Goal: Transaction & Acquisition: Download file/media

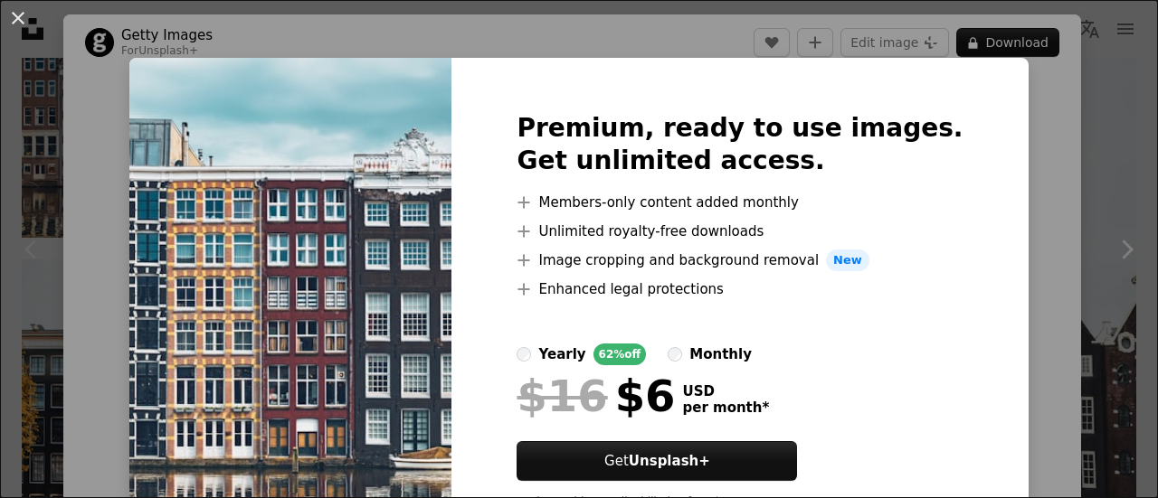
scroll to position [181, 0]
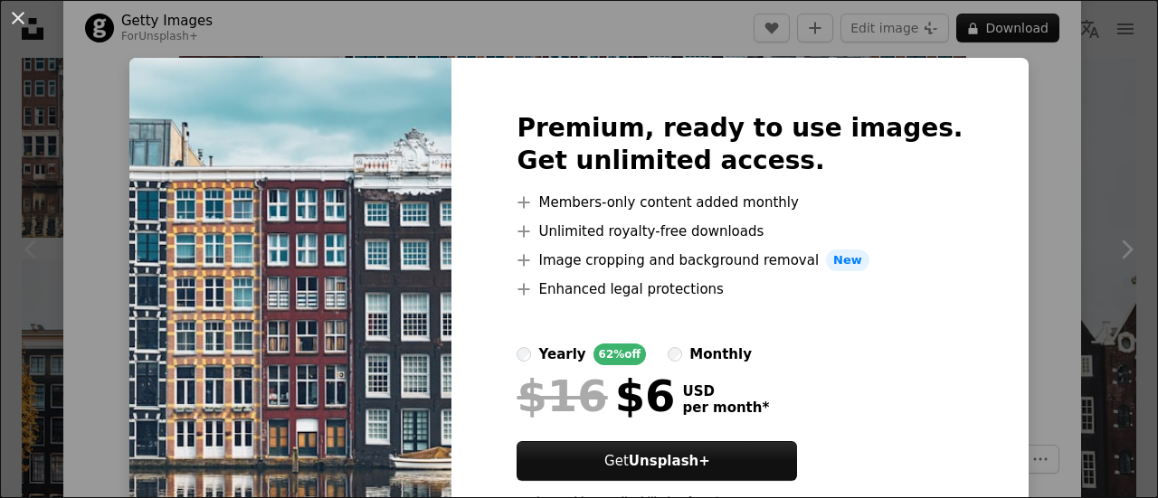
click at [1035, 193] on div "An X shape Premium, ready to use images. Get unlimited access. A plus sign Memb…" at bounding box center [579, 249] width 1158 height 498
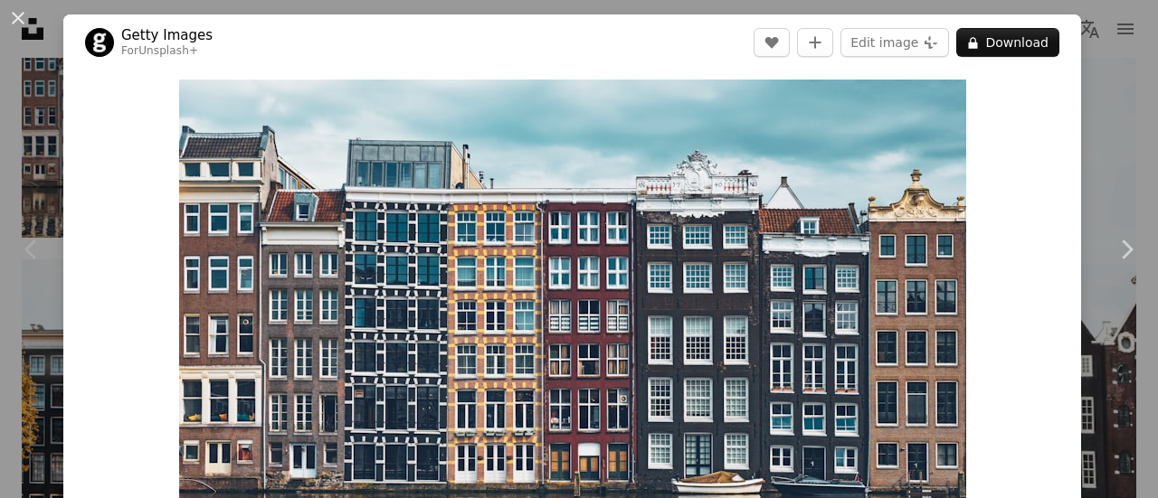
click at [1093, 118] on div "An X shape Chevron left Chevron right Getty Images For Unsplash+ A heart A plus…" at bounding box center [579, 249] width 1158 height 498
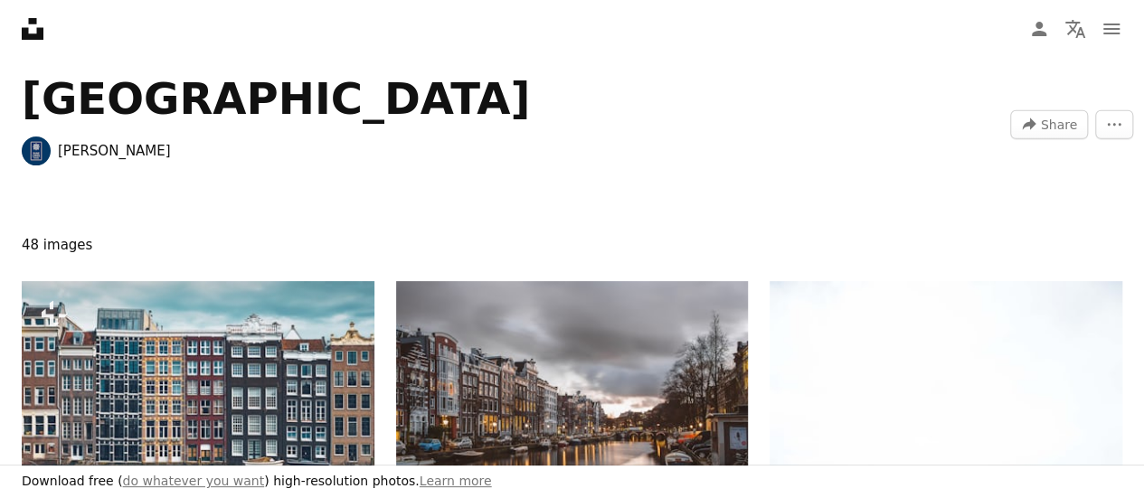
scroll to position [271, 0]
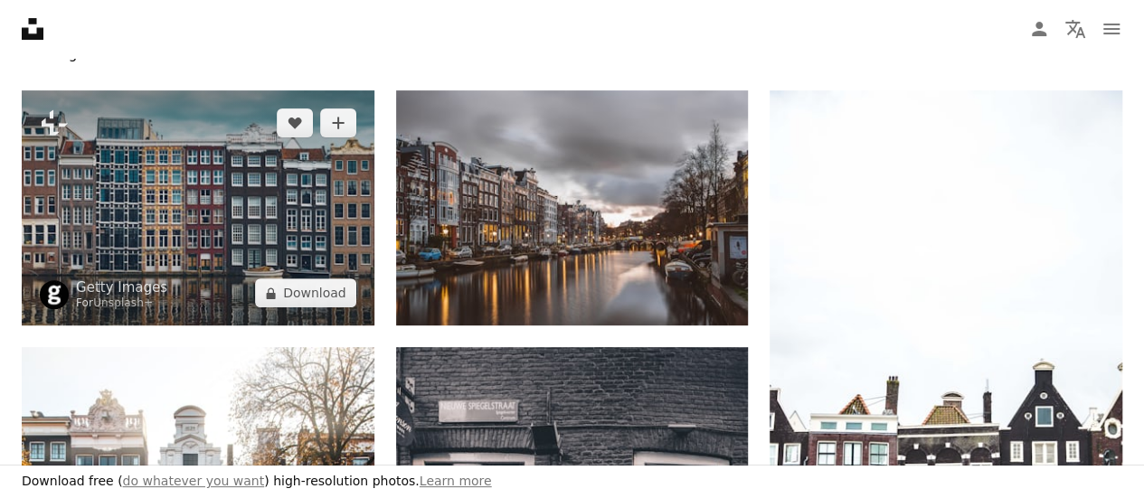
click at [182, 251] on img at bounding box center [198, 207] width 353 height 235
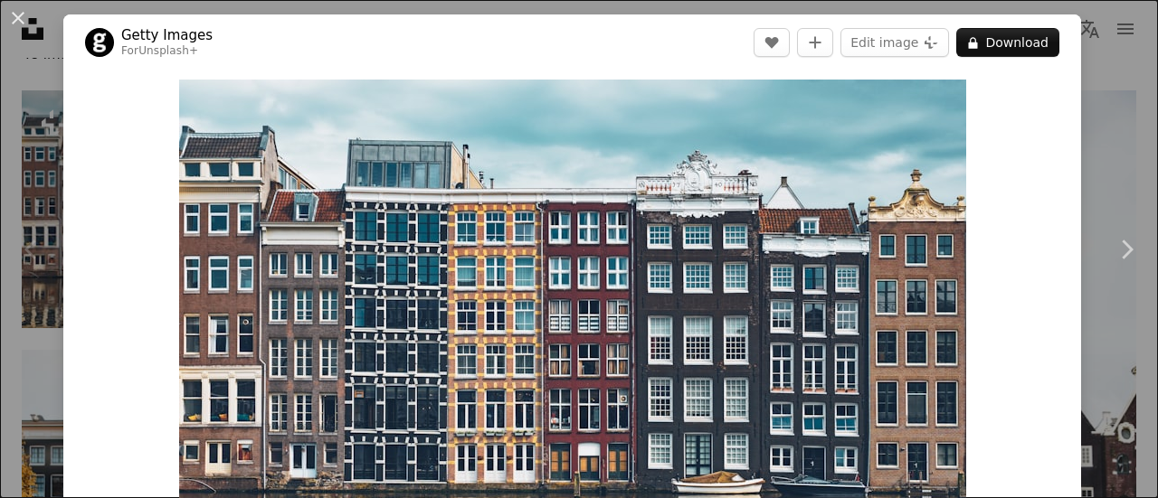
click at [1111, 73] on div "An X shape Chevron left Chevron right Getty Images For Unsplash+ A heart A plus…" at bounding box center [579, 249] width 1158 height 498
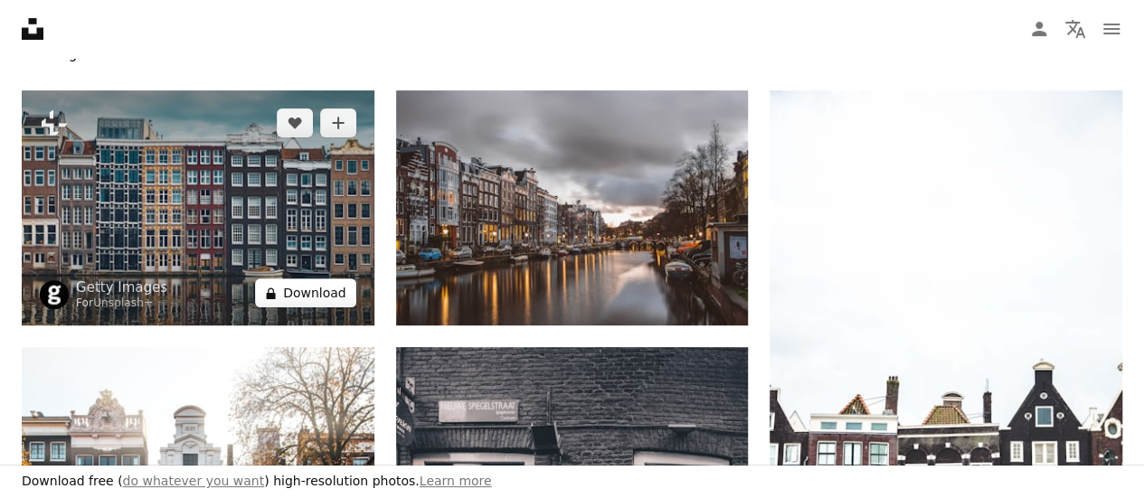
click at [327, 296] on button "A lock Download" at bounding box center [305, 293] width 101 height 29
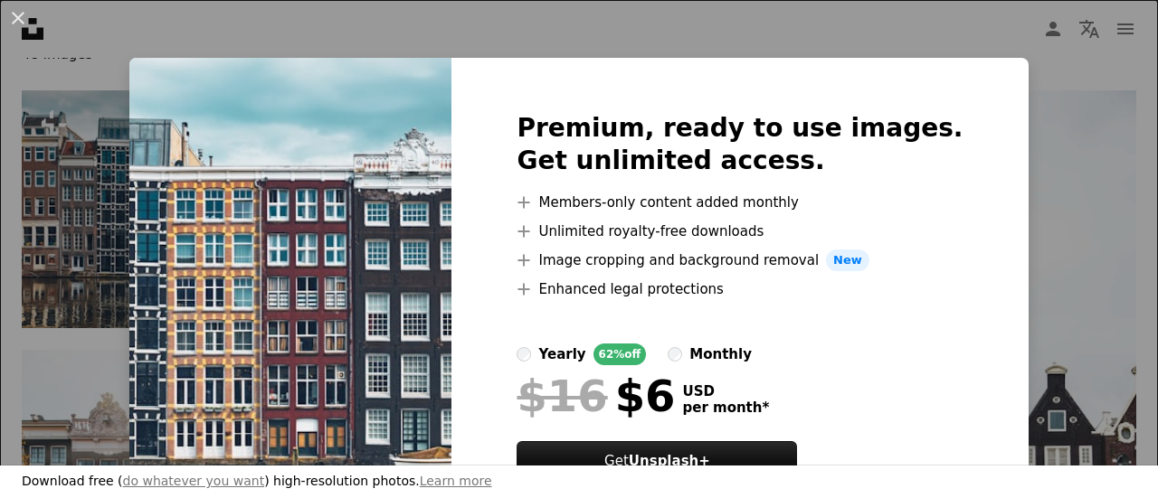
click at [868, 43] on div "An X shape Premium, ready to use images. Get unlimited access. A plus sign Memb…" at bounding box center [579, 249] width 1158 height 498
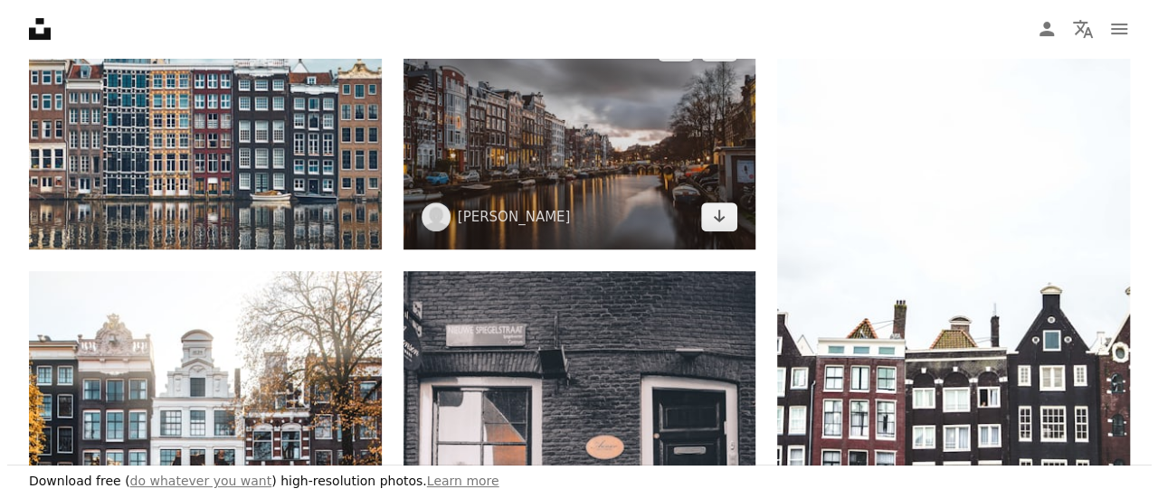
scroll to position [452, 0]
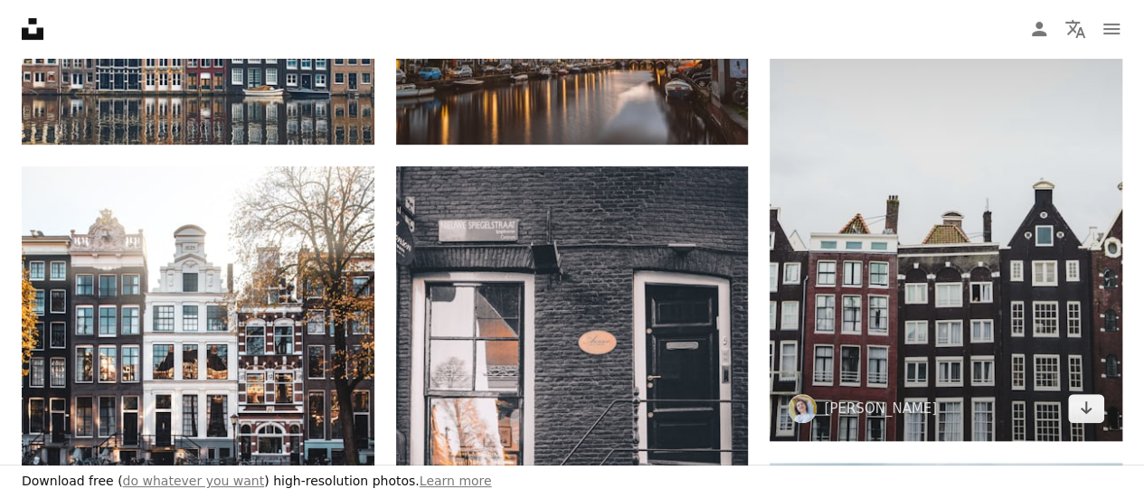
click at [913, 277] on img at bounding box center [946, 176] width 353 height 532
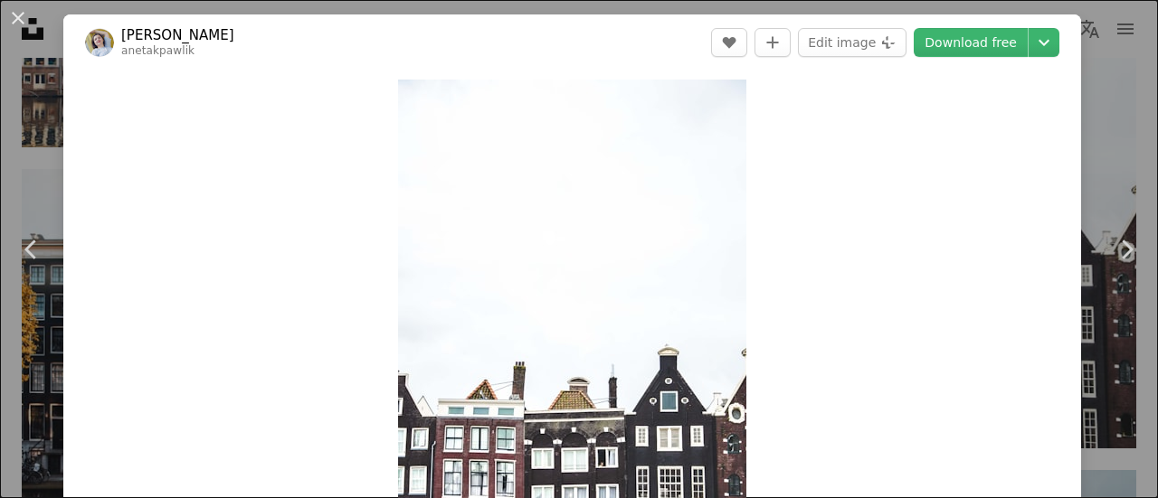
click at [1068, 10] on div "An X shape Chevron left Chevron right [PERSON_NAME] anetakpawlik A heart A plus…" at bounding box center [579, 249] width 1158 height 498
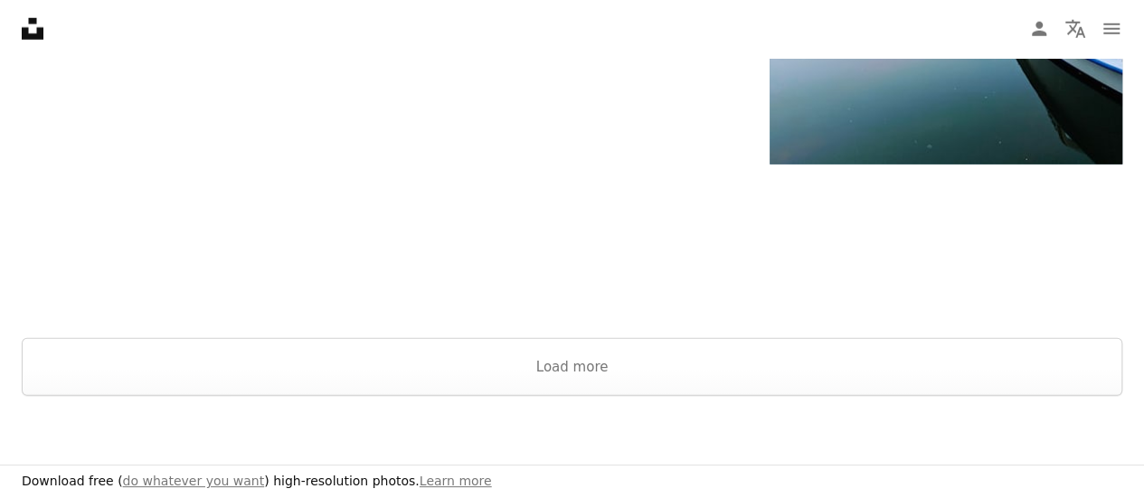
scroll to position [2623, 0]
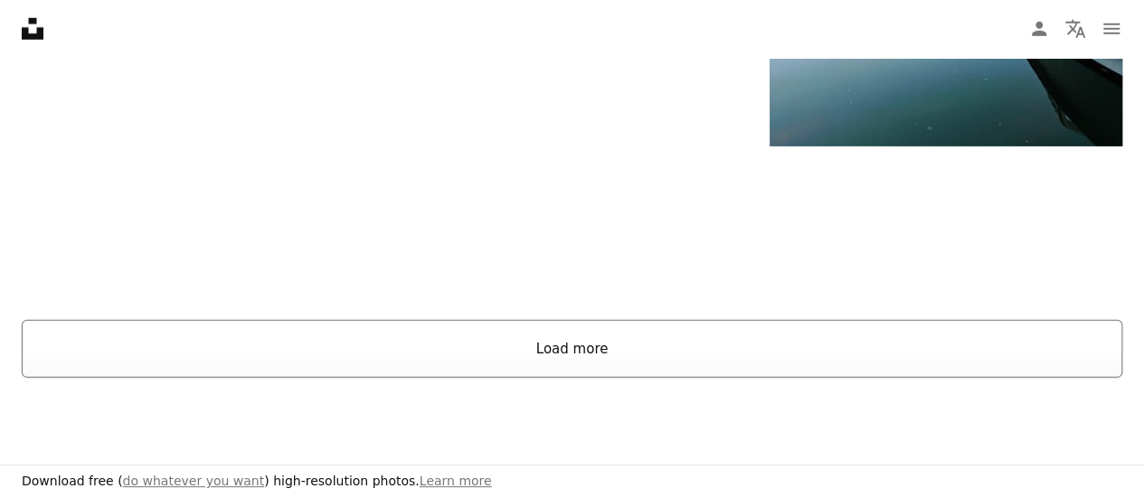
click at [559, 351] on button "Load more" at bounding box center [572, 349] width 1101 height 58
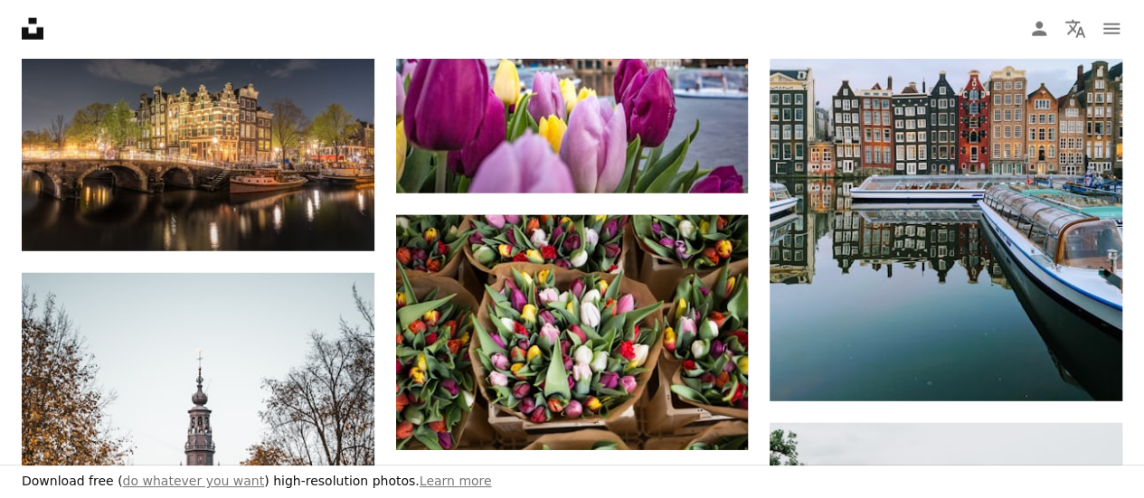
scroll to position [2351, 0]
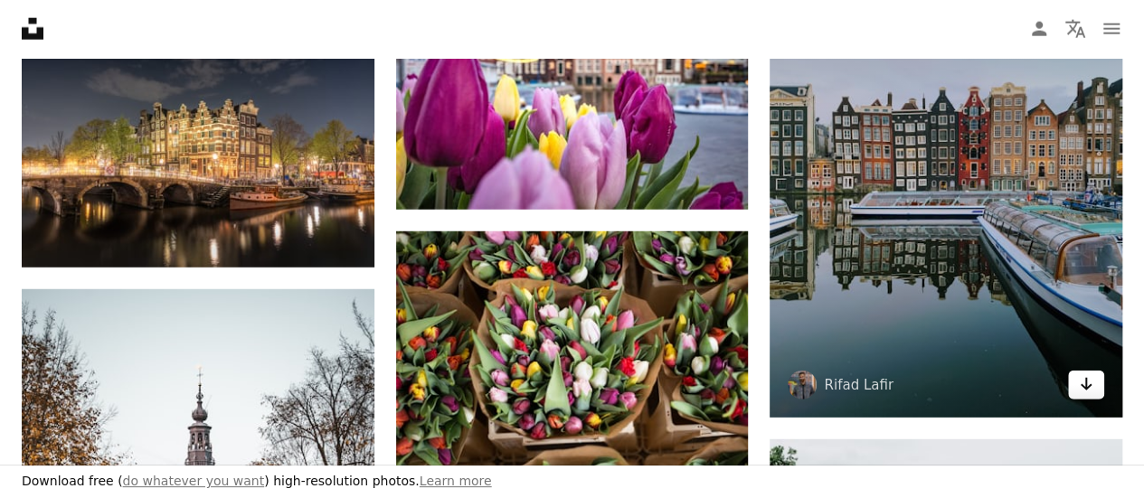
click at [1089, 385] on icon "Download" at bounding box center [1087, 384] width 12 height 13
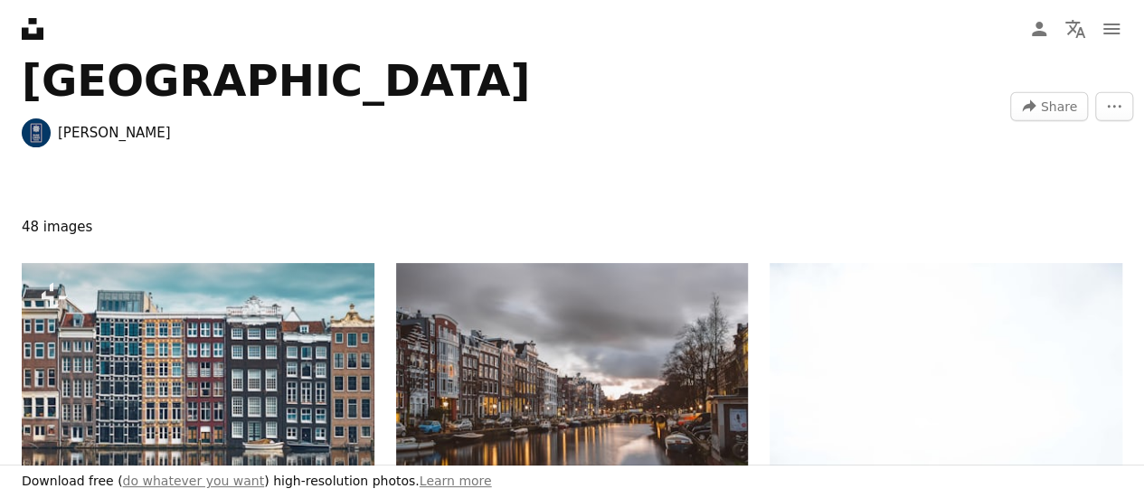
scroll to position [90, 0]
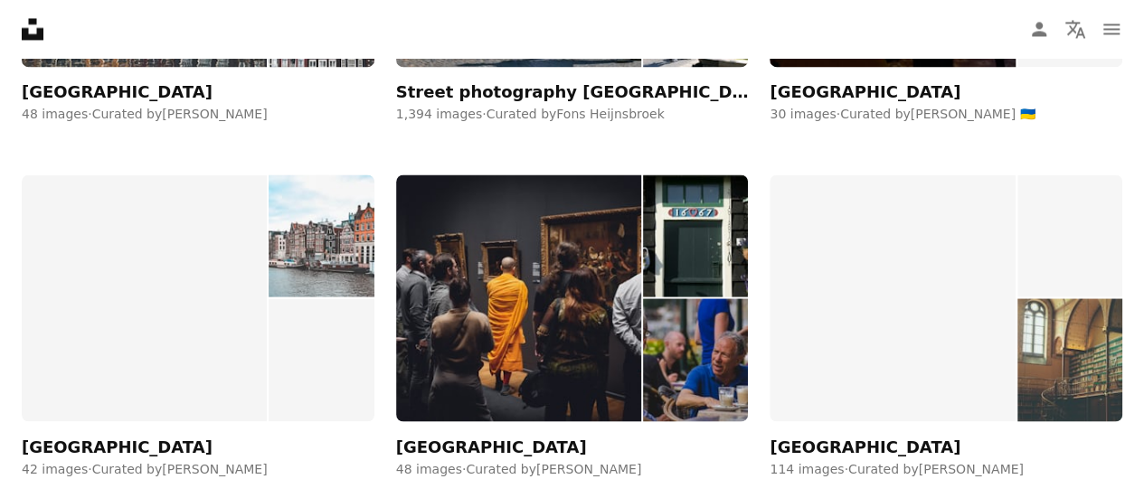
scroll to position [1718, 0]
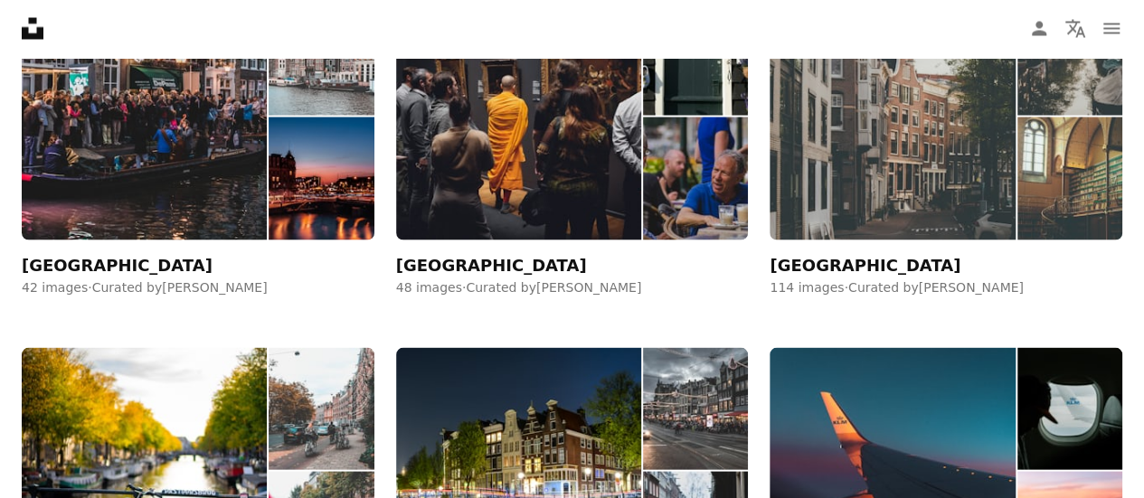
click at [810, 263] on div "[GEOGRAPHIC_DATA]" at bounding box center [865, 266] width 191 height 22
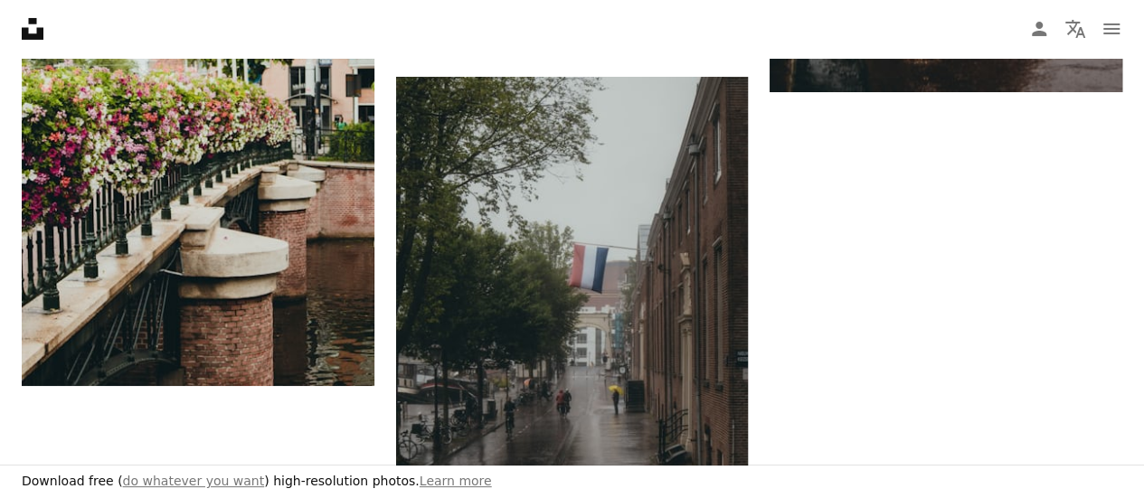
scroll to position [3617, 0]
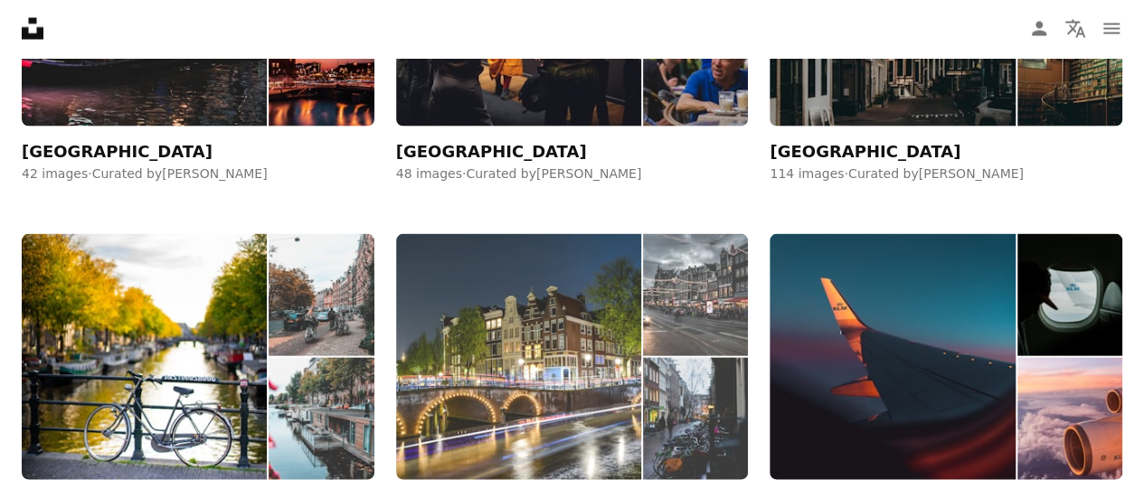
scroll to position [1990, 0]
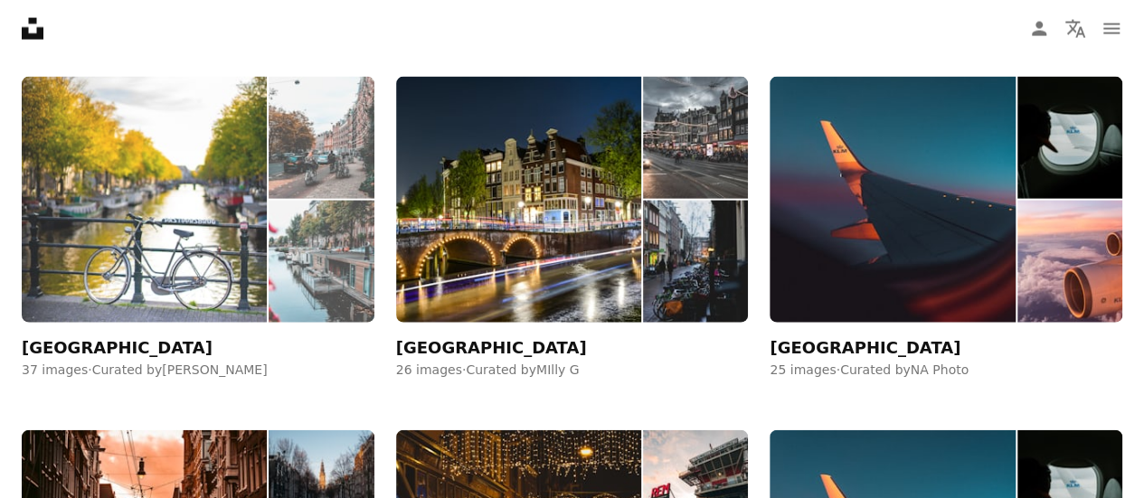
click at [98, 255] on img at bounding box center [144, 200] width 245 height 247
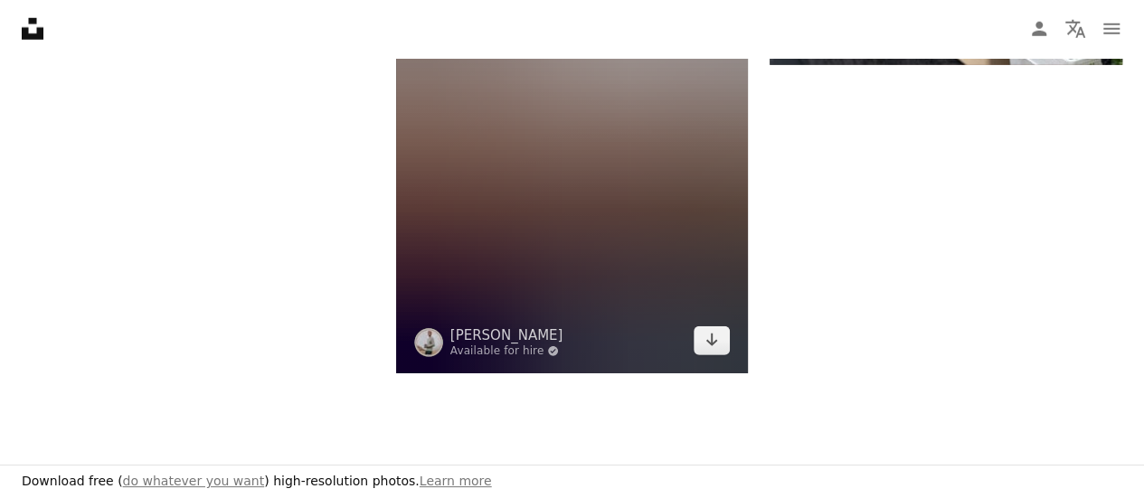
scroll to position [2984, 0]
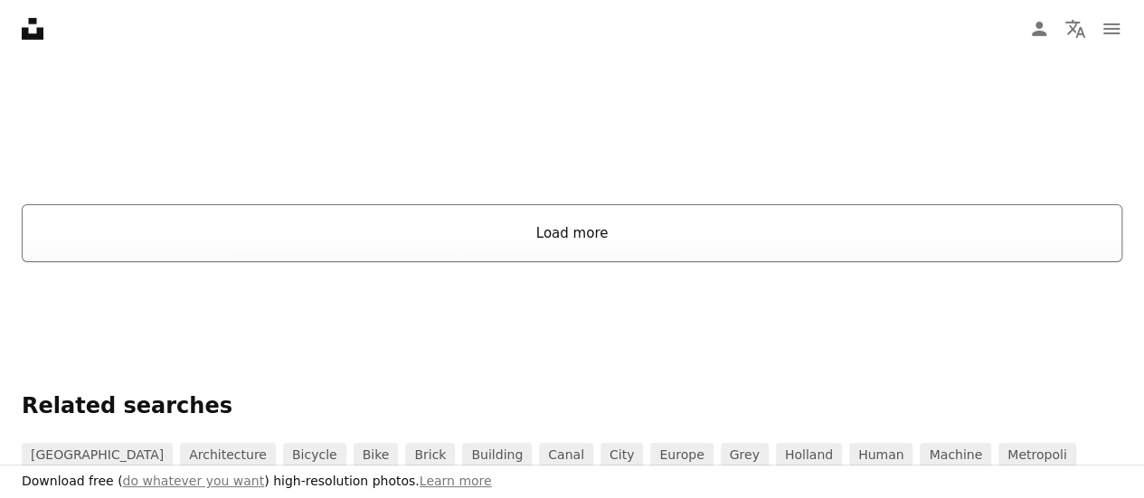
click at [659, 236] on button "Load more" at bounding box center [572, 233] width 1101 height 58
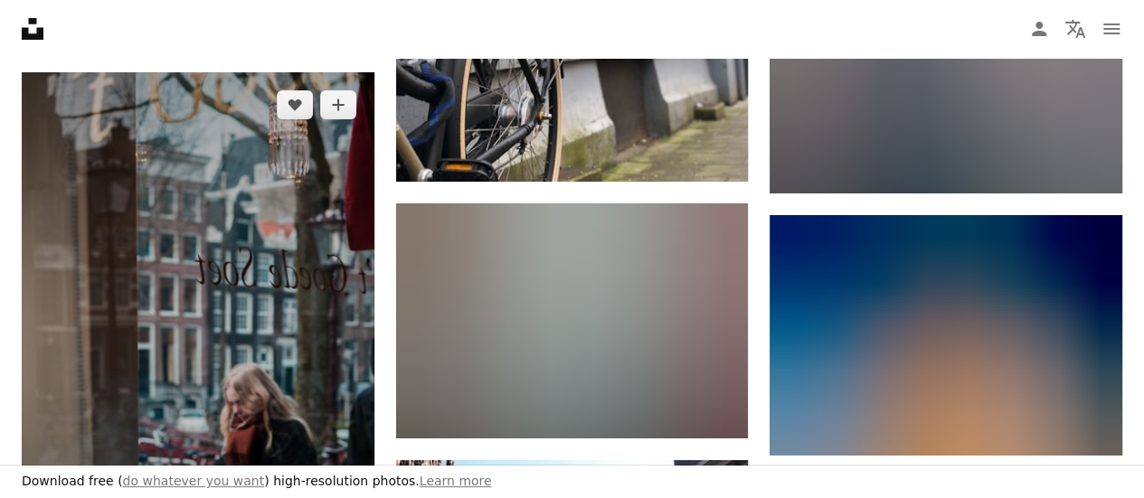
scroll to position [3527, 0]
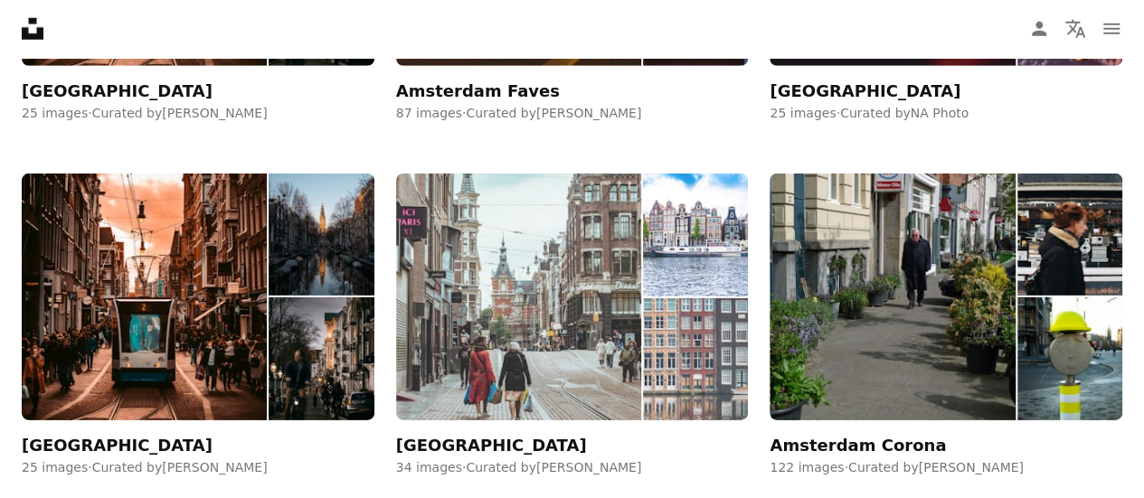
scroll to position [2623, 0]
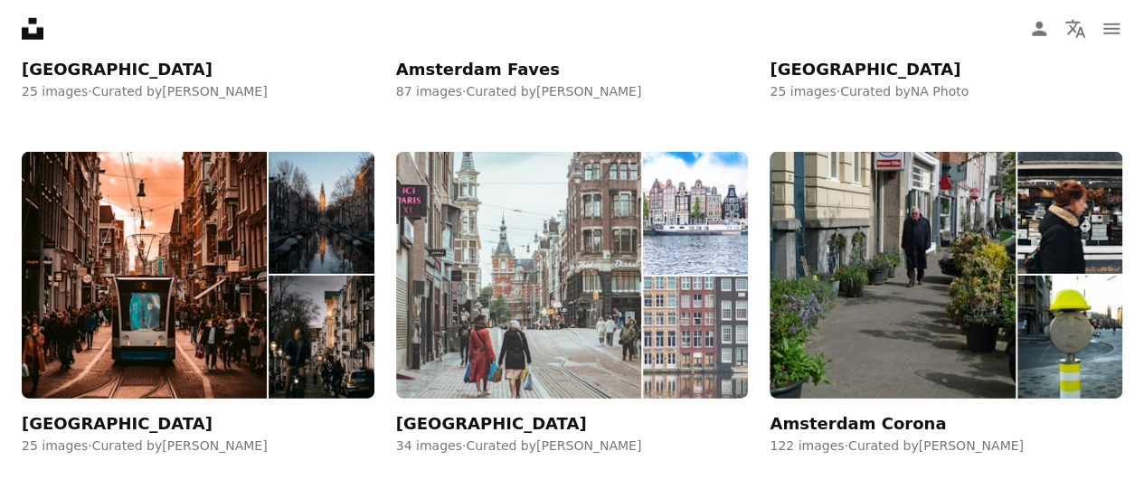
click at [546, 335] on img at bounding box center [518, 275] width 245 height 247
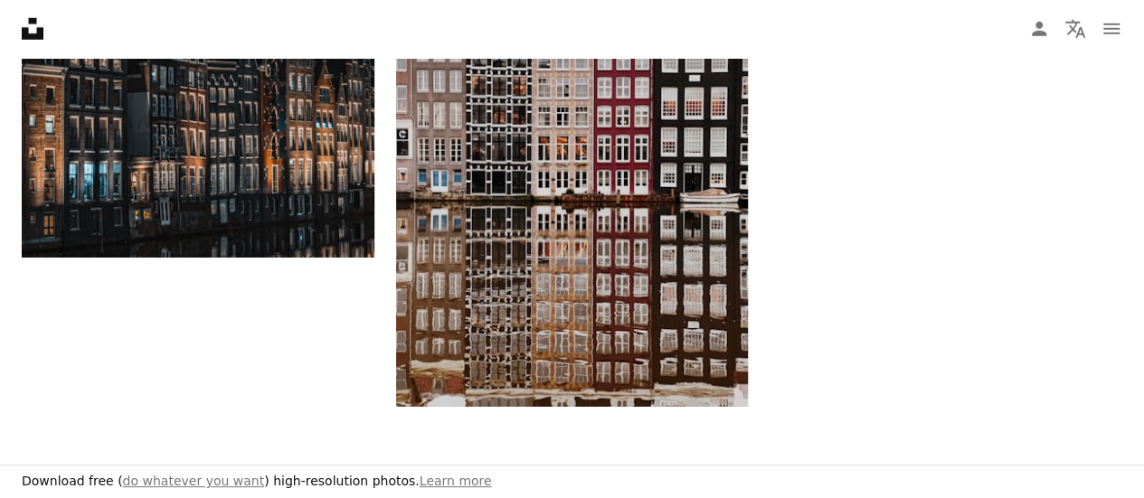
scroll to position [2894, 0]
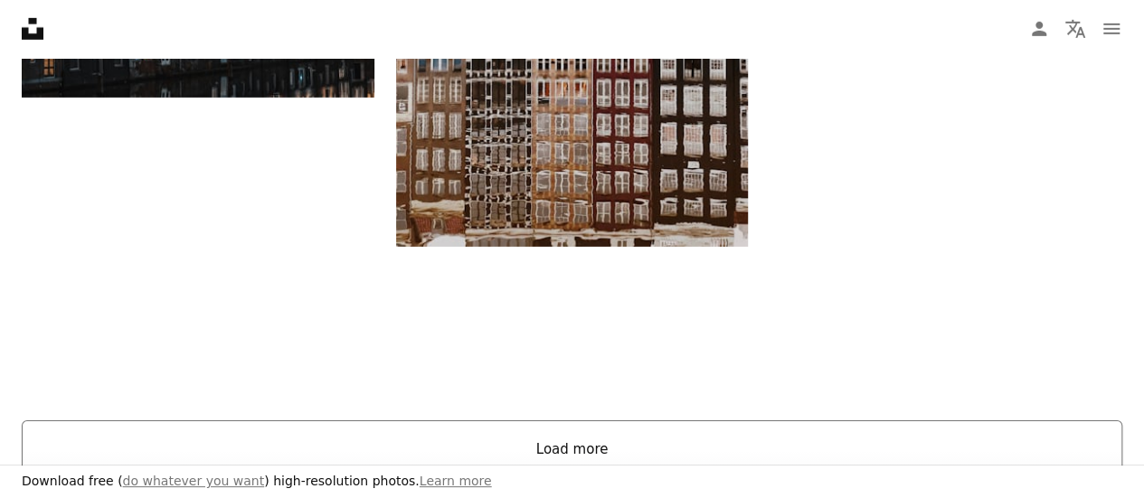
click at [817, 437] on button "Load more" at bounding box center [572, 450] width 1101 height 58
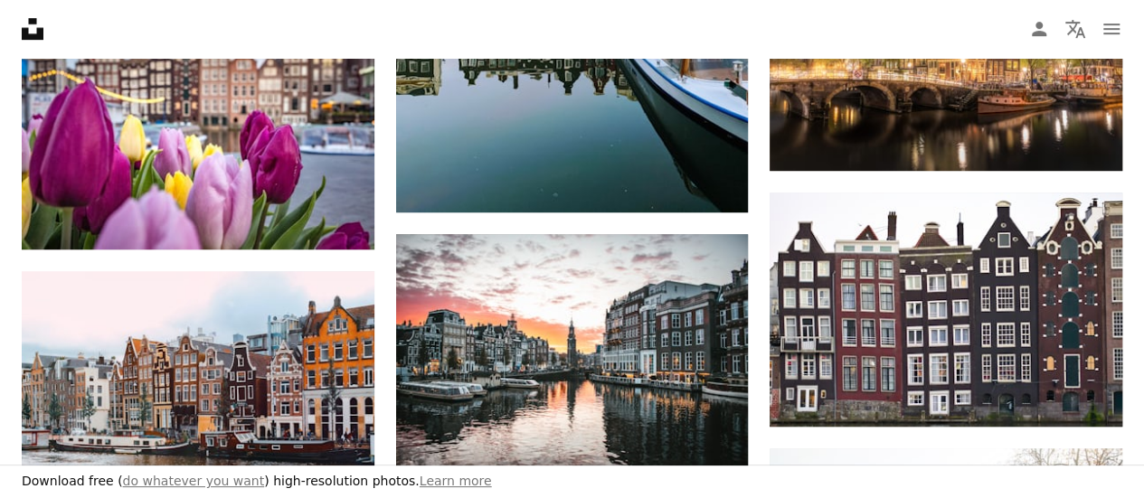
scroll to position [4070, 0]
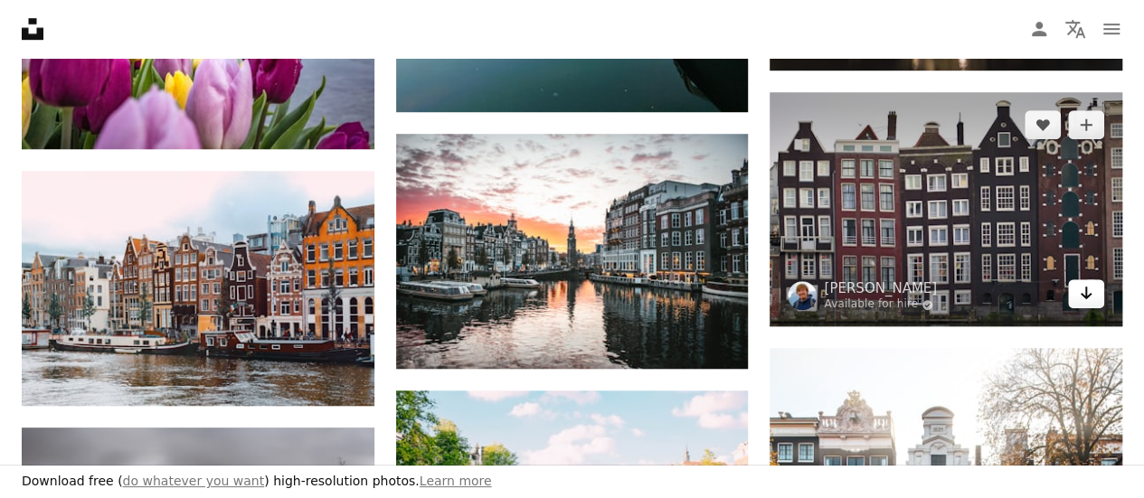
click at [1092, 294] on icon "Arrow pointing down" at bounding box center [1086, 293] width 14 height 22
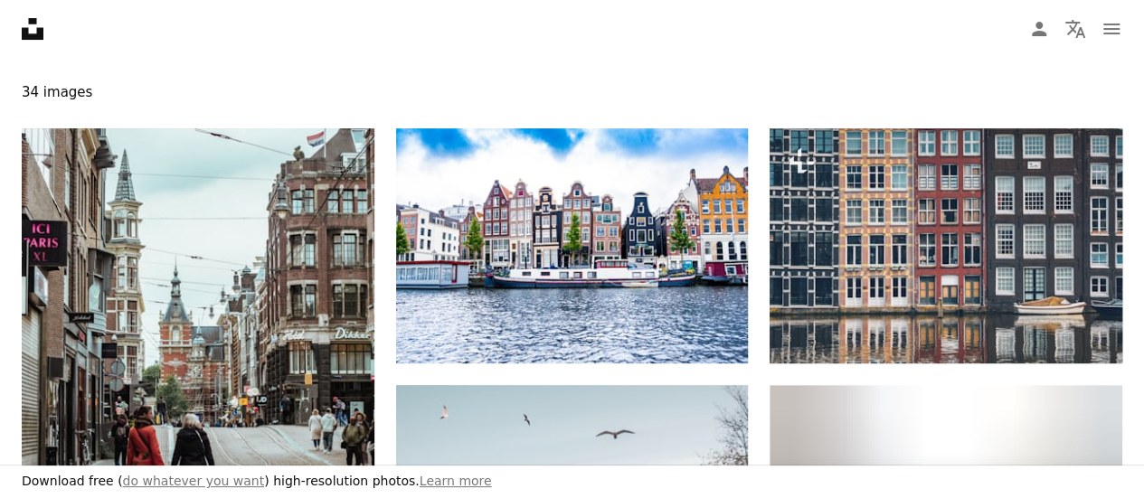
scroll to position [271, 0]
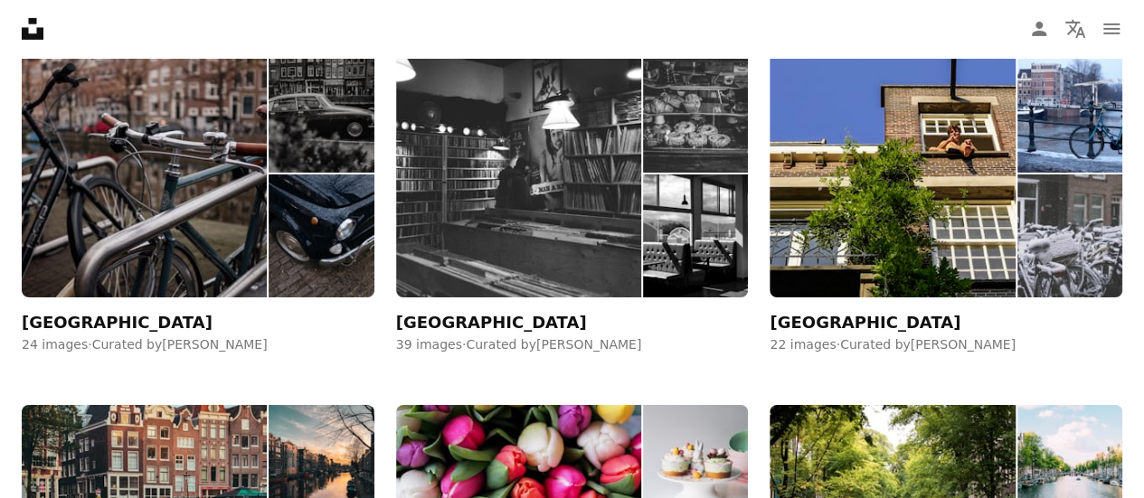
scroll to position [3256, 0]
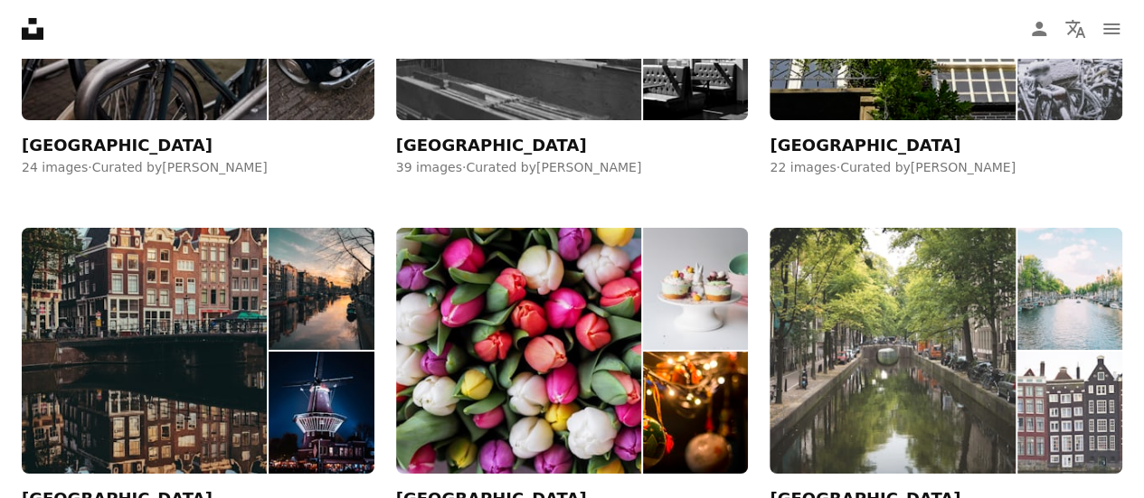
click at [1000, 388] on img at bounding box center [892, 351] width 245 height 247
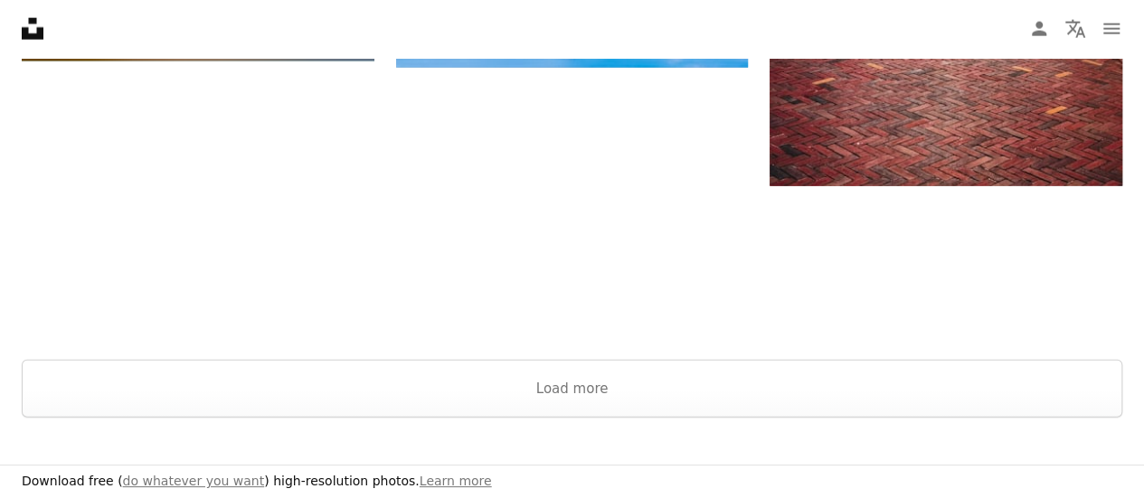
scroll to position [2261, 0]
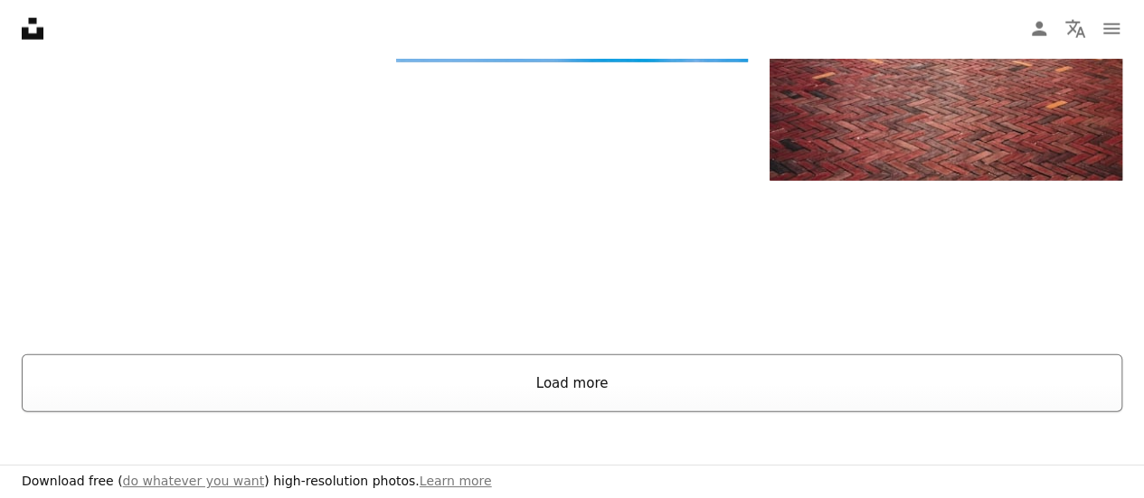
click at [655, 379] on button "Load more" at bounding box center [572, 384] width 1101 height 58
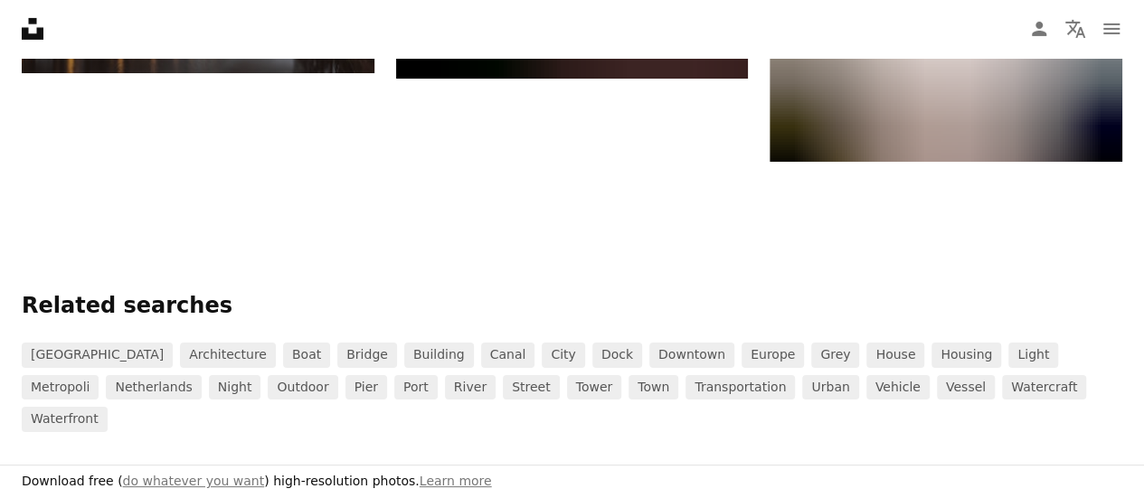
scroll to position [3075, 0]
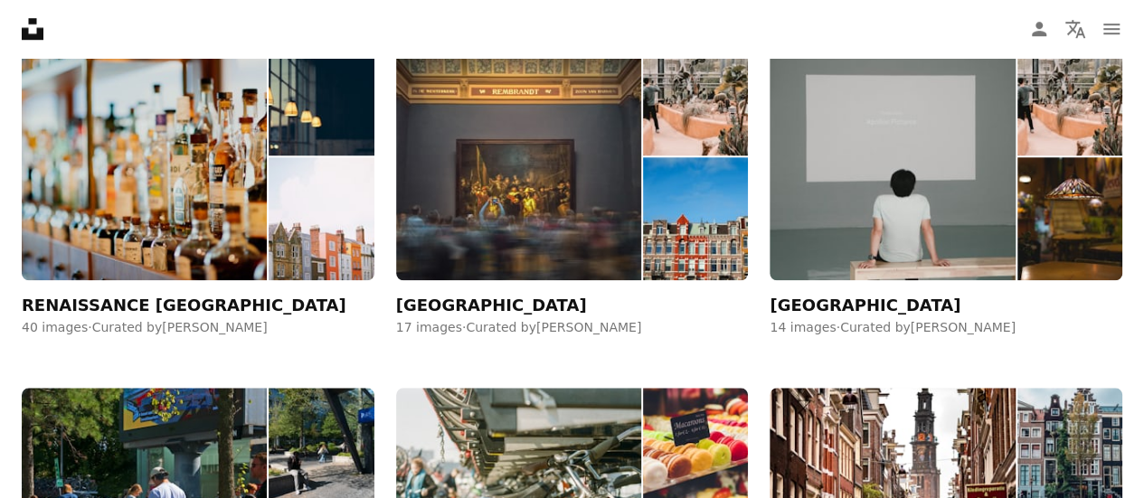
scroll to position [4160, 0]
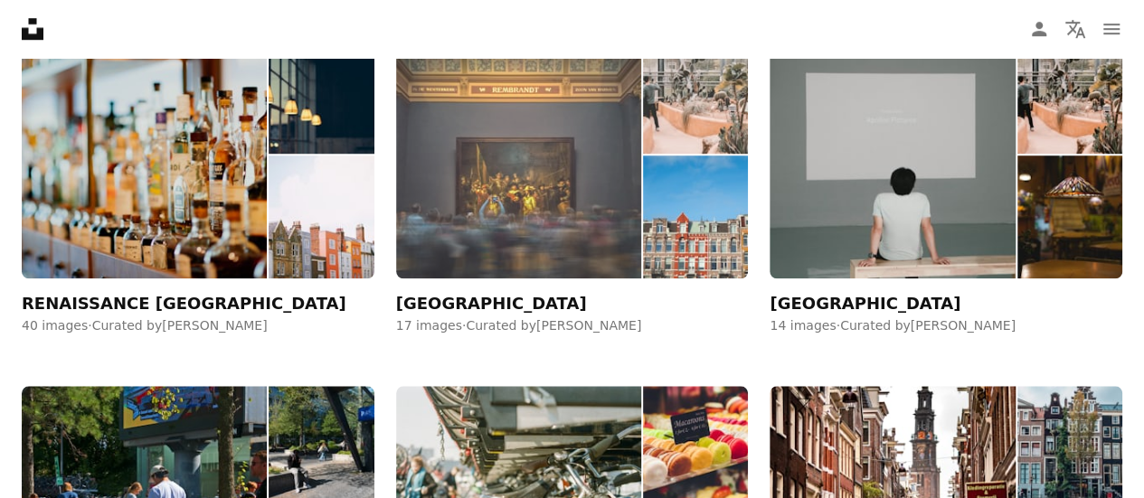
click at [675, 271] on img at bounding box center [695, 217] width 105 height 122
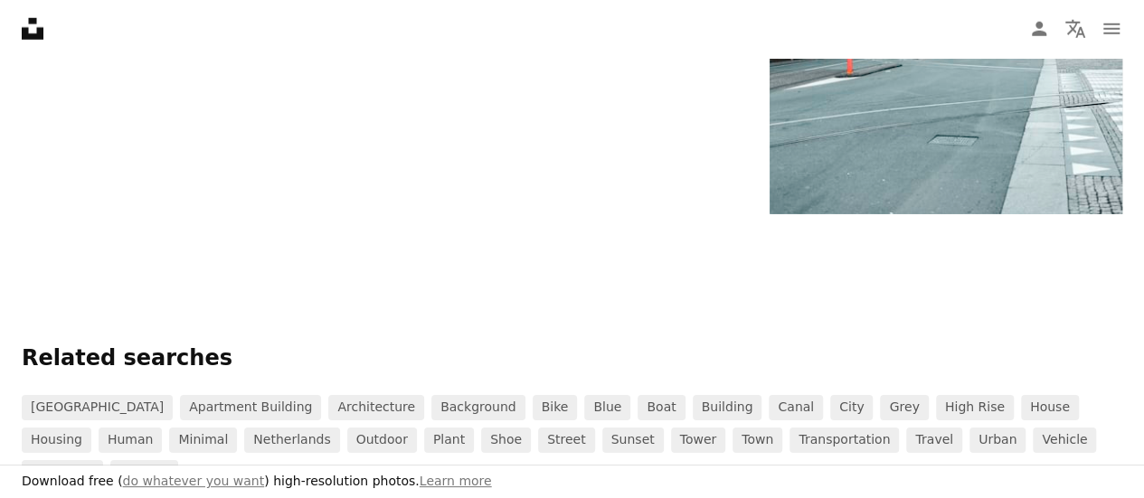
scroll to position [2894, 0]
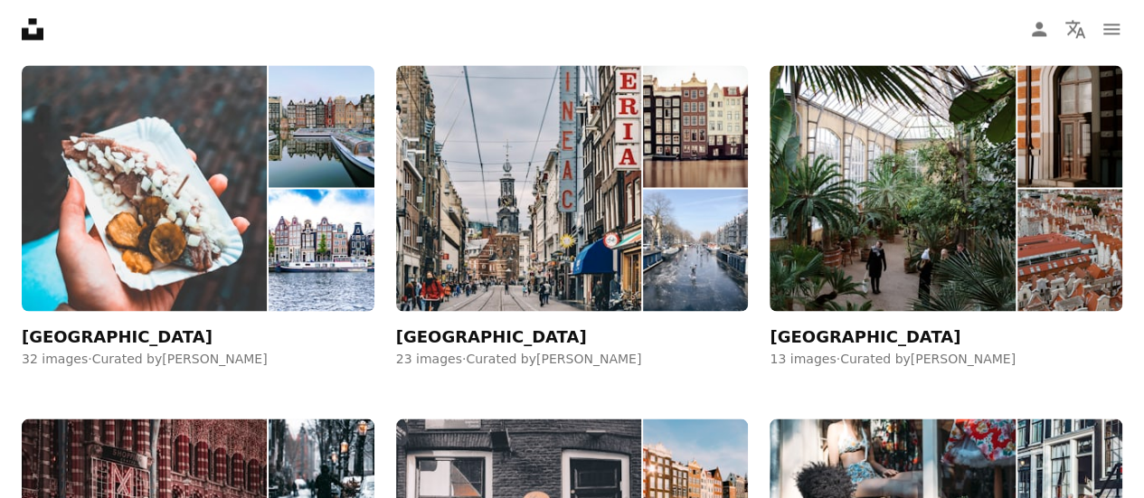
scroll to position [4883, 0]
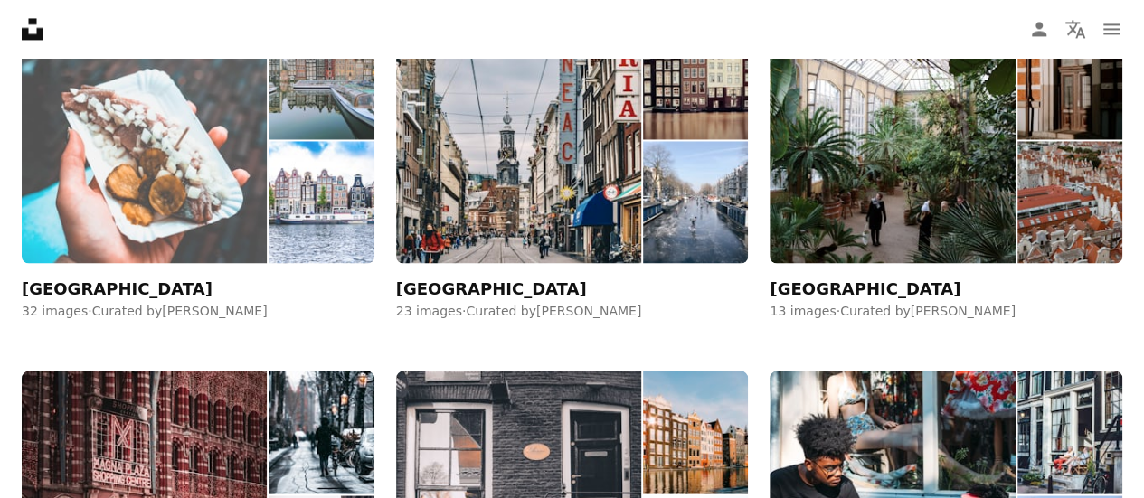
click at [197, 206] on img at bounding box center [144, 140] width 245 height 247
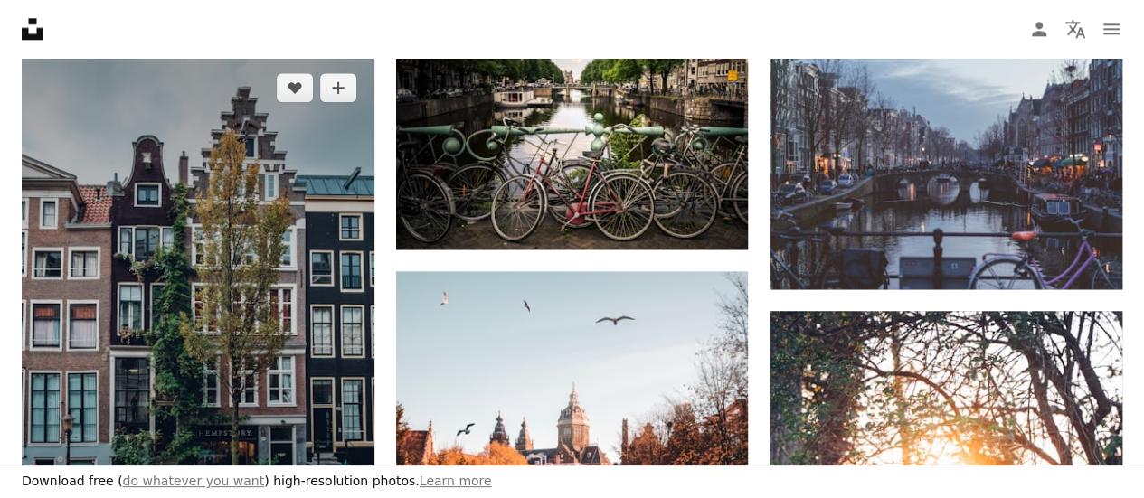
scroll to position [1176, 0]
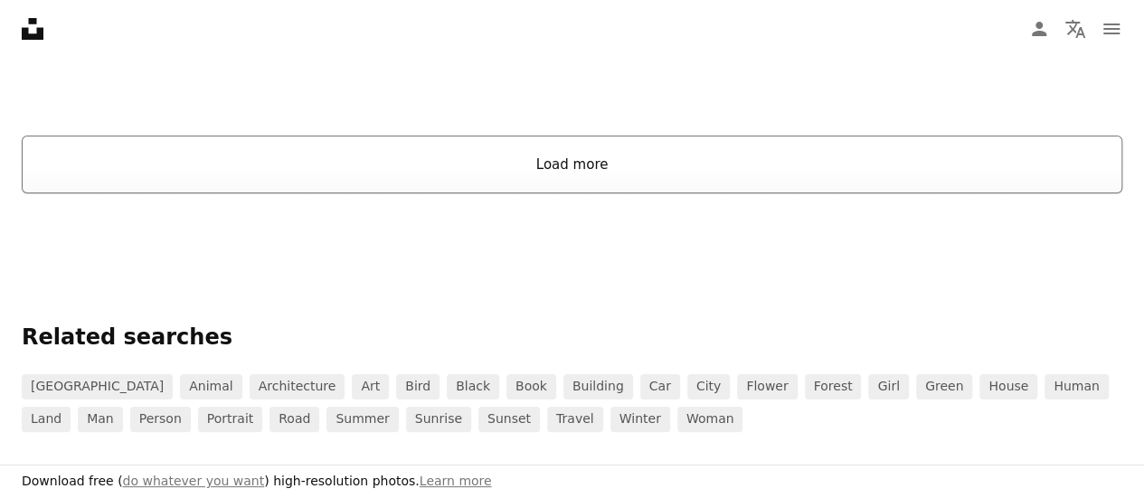
click at [467, 178] on button "Load more" at bounding box center [572, 165] width 1101 height 58
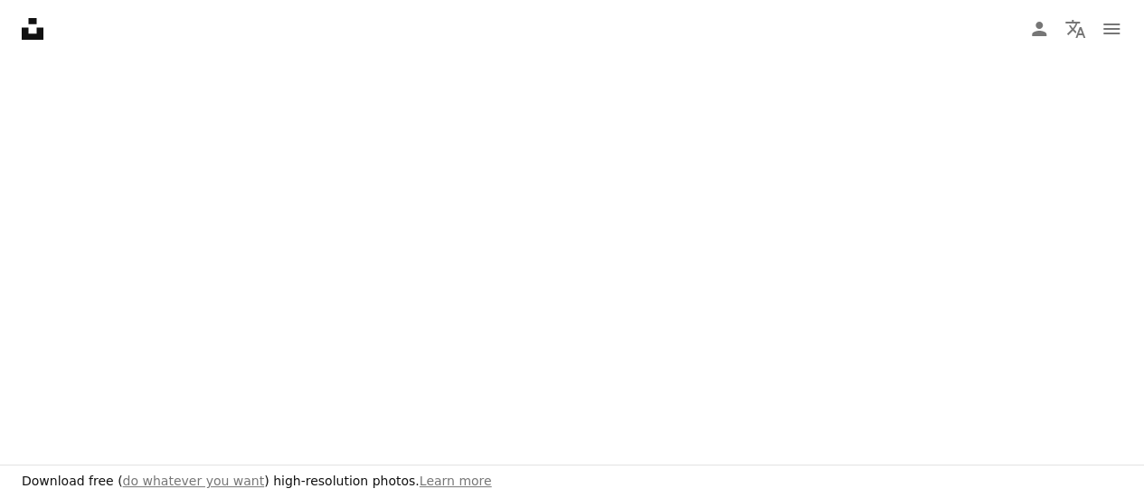
scroll to position [3328, 0]
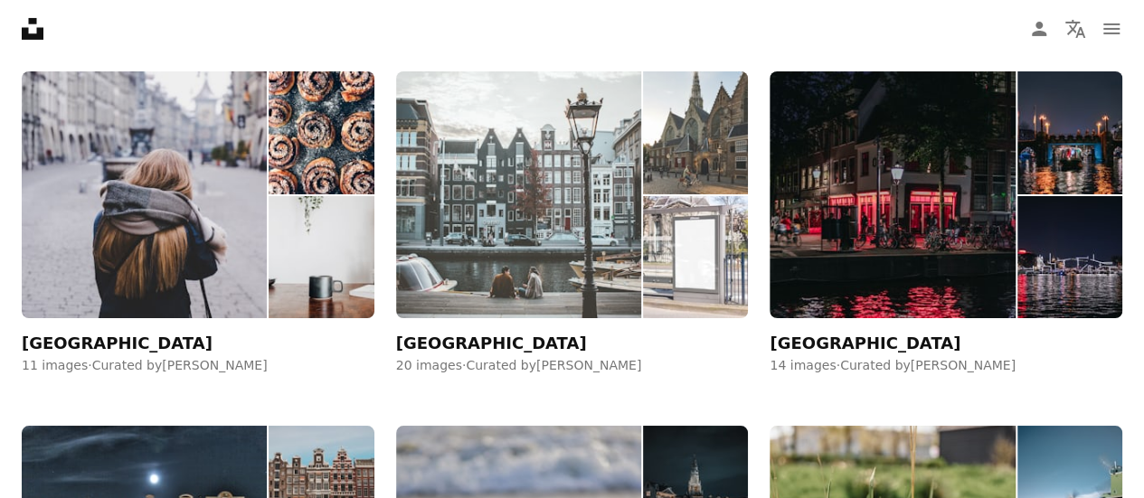
scroll to position [6602, 0]
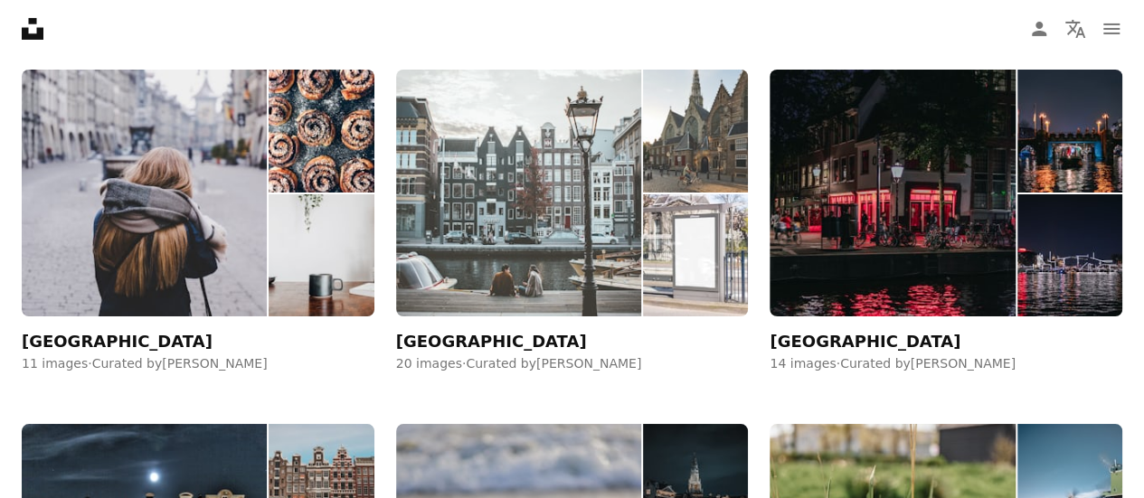
click at [548, 263] on img at bounding box center [518, 193] width 245 height 247
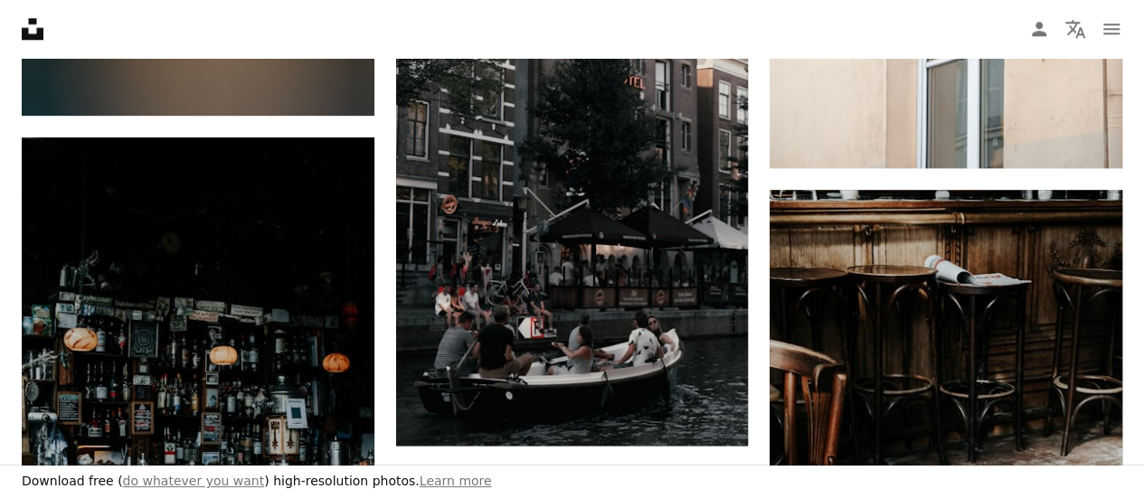
scroll to position [452, 0]
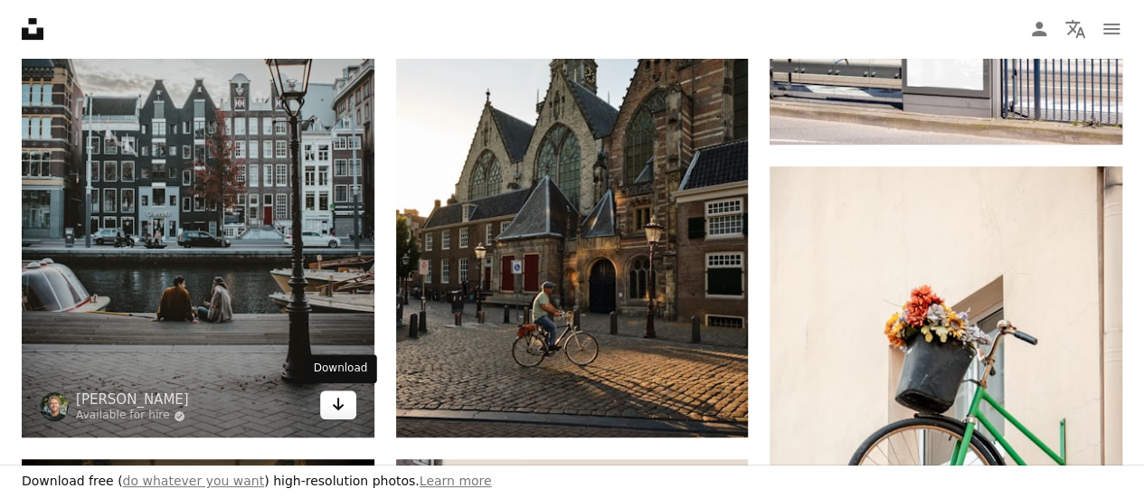
click at [345, 407] on link "Arrow pointing down" at bounding box center [338, 405] width 36 height 29
